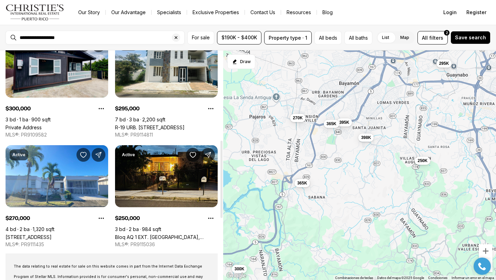
scroll to position [267, 0]
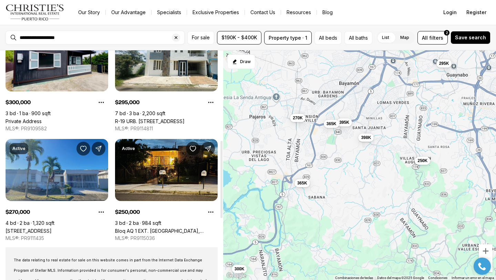
click at [45, 228] on link "[STREET_ADDRESS]" at bounding box center [29, 231] width 46 height 6
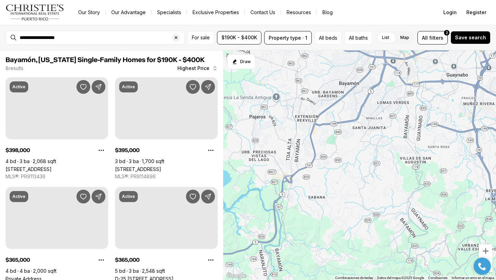
scroll to position [267, 0]
